Goal: Information Seeking & Learning: Check status

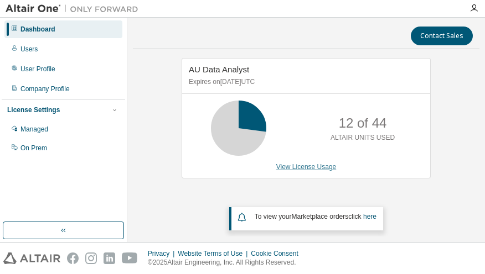
click at [284, 167] on link "View License Usage" at bounding box center [306, 167] width 60 height 8
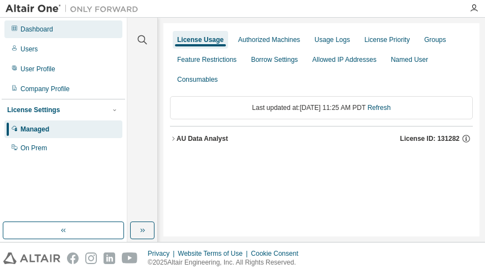
click at [46, 29] on div "Dashboard" at bounding box center [36, 29] width 33 height 9
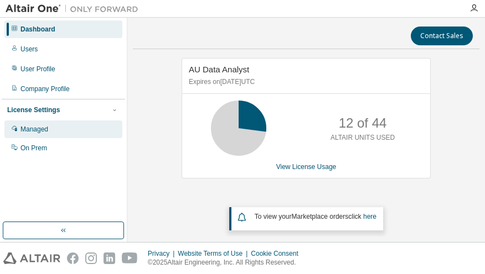
click at [40, 131] on div "Managed" at bounding box center [34, 129] width 28 height 9
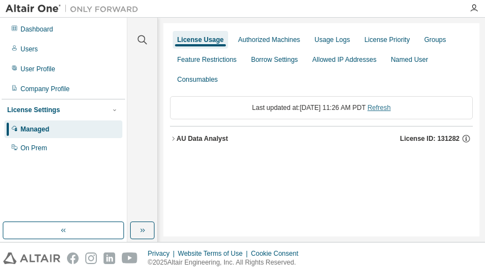
click at [391, 107] on link "Refresh" at bounding box center [378, 108] width 23 height 8
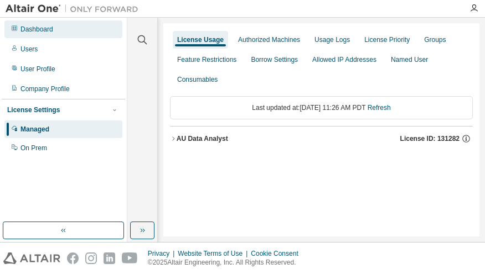
click at [41, 30] on div "Dashboard" at bounding box center [36, 29] width 33 height 9
